Goal: Information Seeking & Learning: Learn about a topic

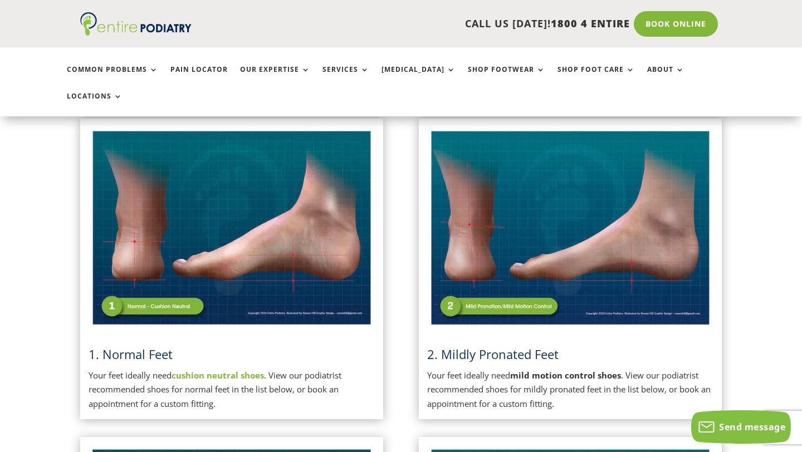
scroll to position [267, 0]
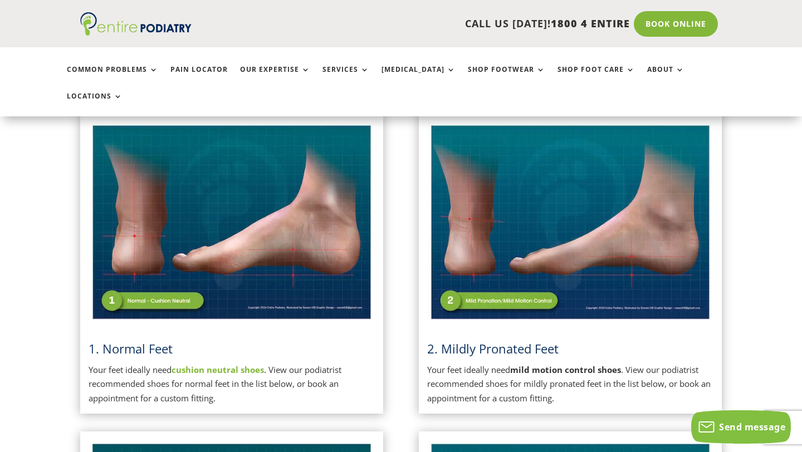
click at [243, 364] on strong "cushion neutral shoes" at bounding box center [218, 369] width 92 height 11
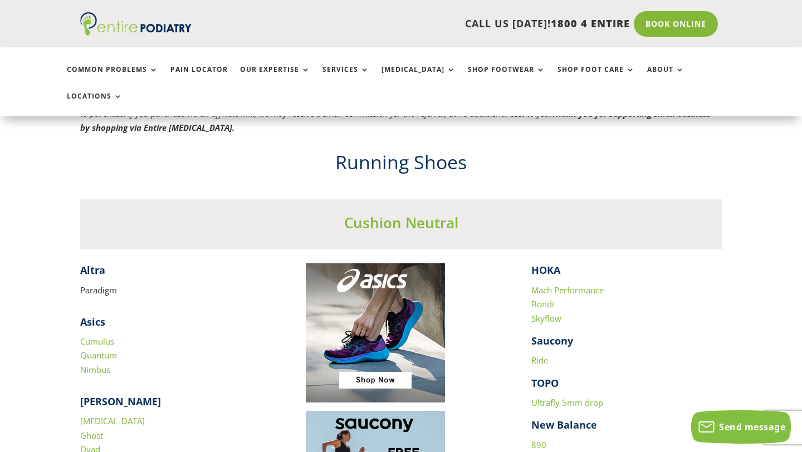
scroll to position [961, 0]
click at [540, 440] on link "890" at bounding box center [538, 445] width 15 height 11
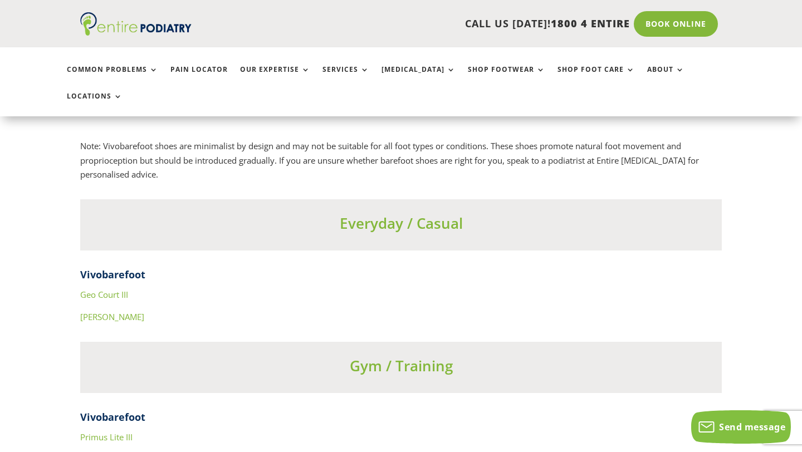
scroll to position [3887, 0]
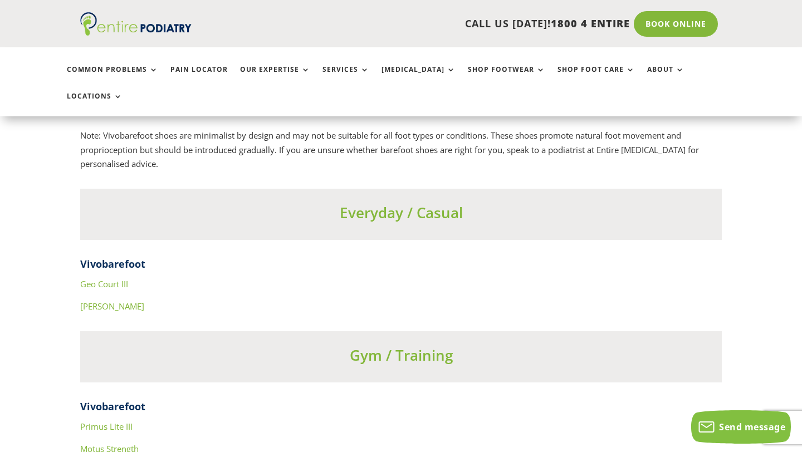
click at [118, 278] on link "Geo Court III" at bounding box center [104, 283] width 48 height 11
click at [86, 301] on link "Ra IV" at bounding box center [112, 306] width 64 height 11
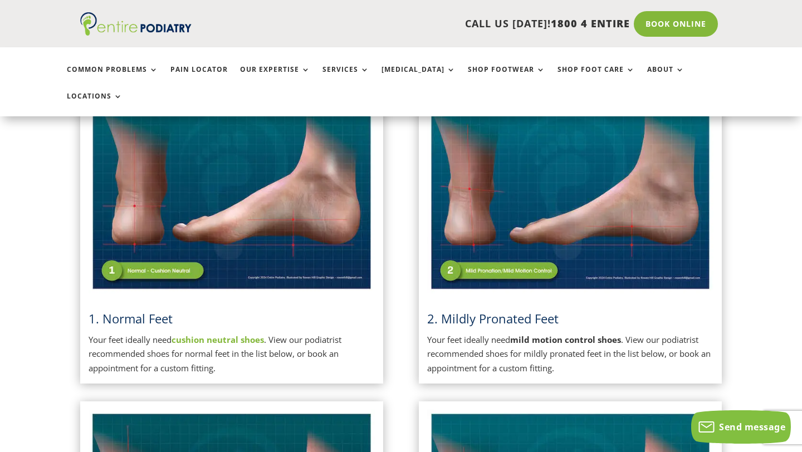
scroll to position [0, 0]
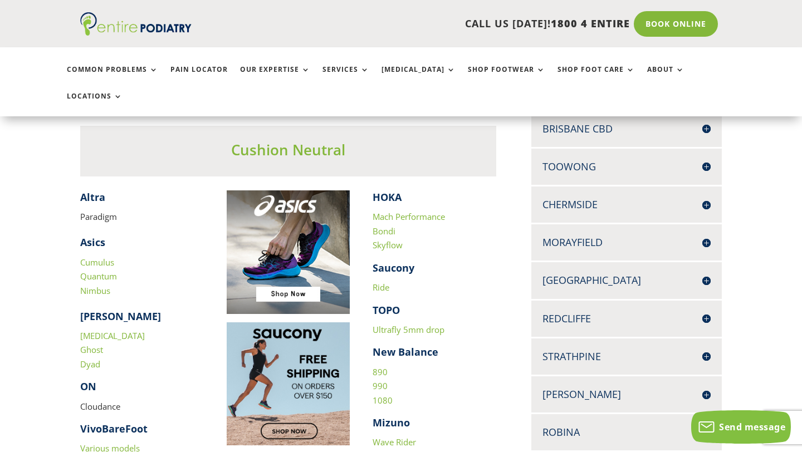
scroll to position [276, 0]
